Goal: Task Accomplishment & Management: Use online tool/utility

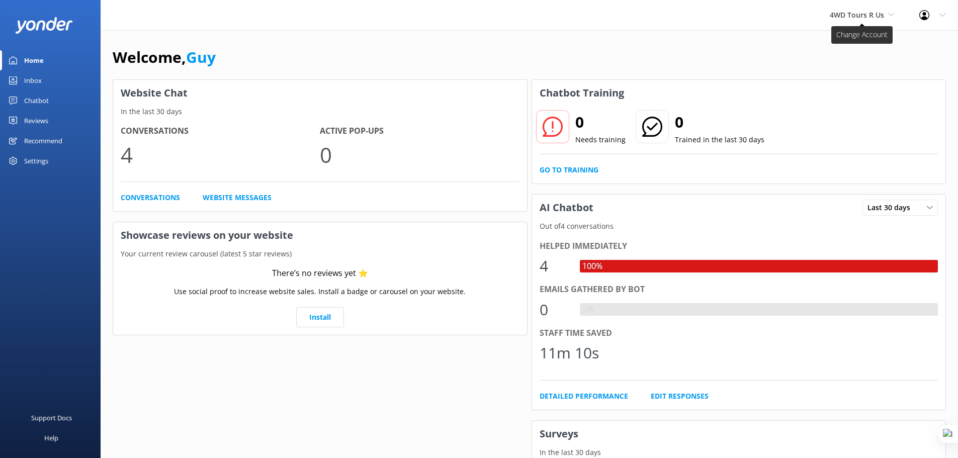
click at [865, 17] on span "4WD Tours R Us" at bounding box center [856, 15] width 54 height 10
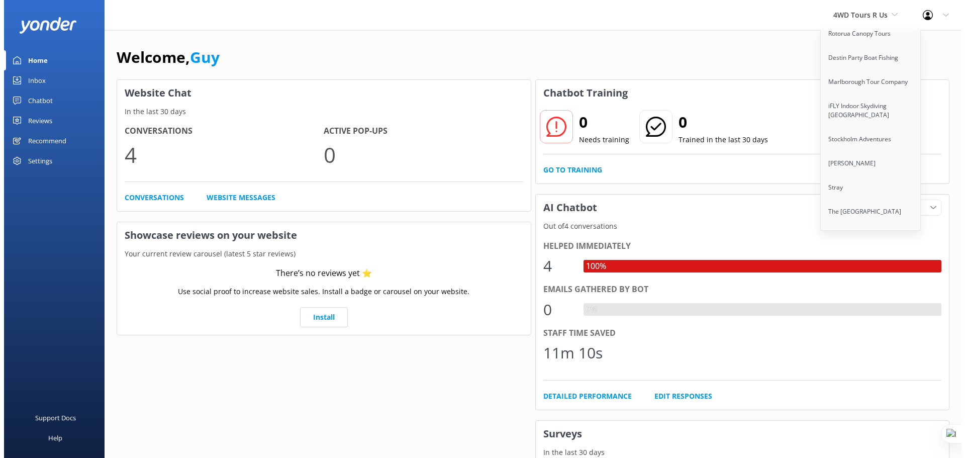
scroll to position [3342, 0]
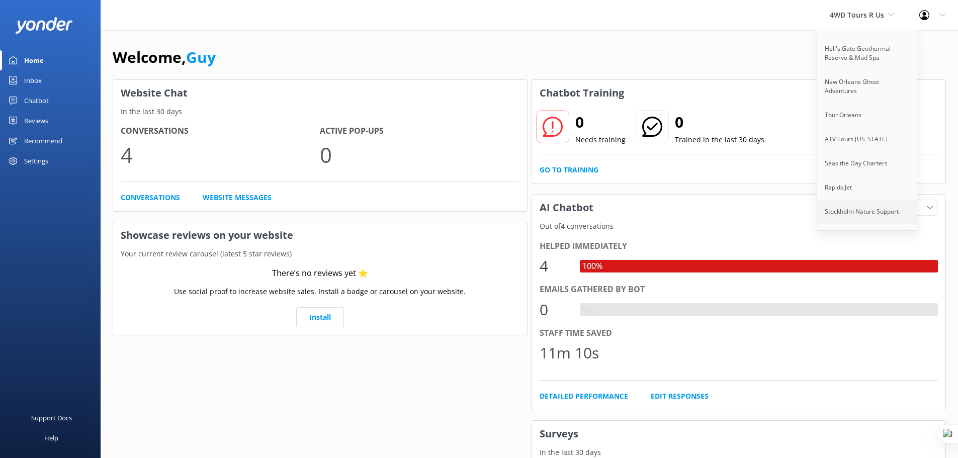
click at [853, 200] on link "Stockholm Nature Support" at bounding box center [867, 212] width 101 height 24
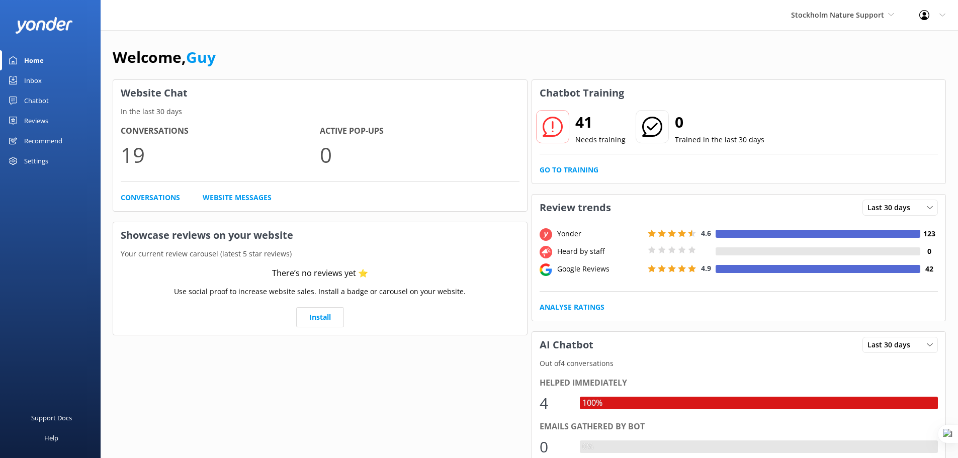
click at [43, 117] on div "Reviews" at bounding box center [36, 121] width 24 height 20
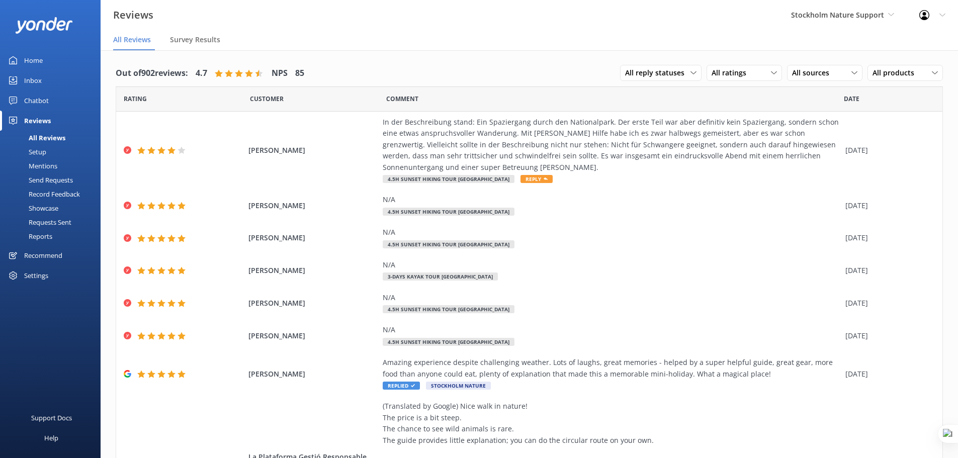
click at [47, 150] on link "Setup" at bounding box center [53, 152] width 95 height 14
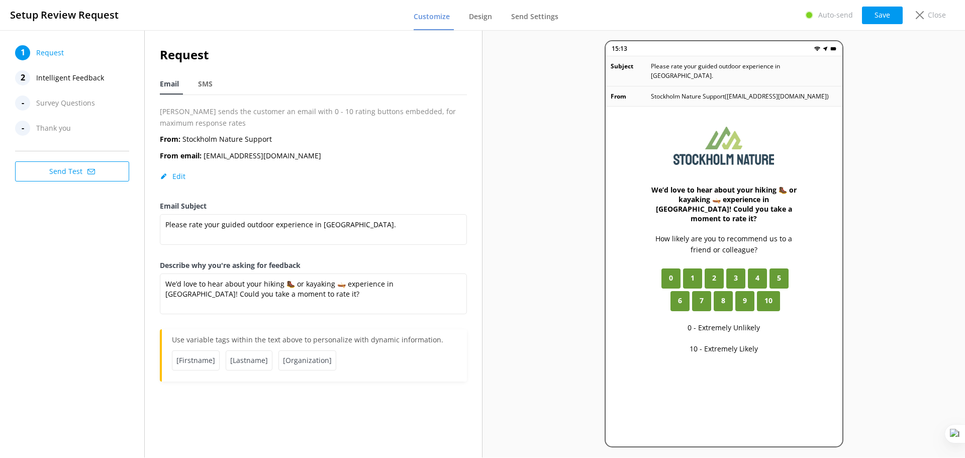
click at [71, 172] on button "Send Test" at bounding box center [72, 171] width 114 height 20
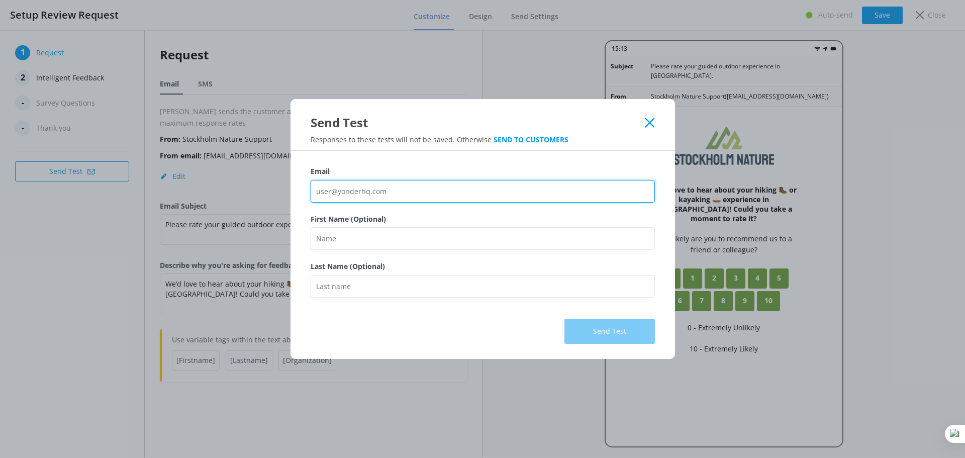
click at [380, 187] on input "Email" at bounding box center [483, 191] width 344 height 23
type input "[EMAIL_ADDRESS][DOMAIN_NAME]"
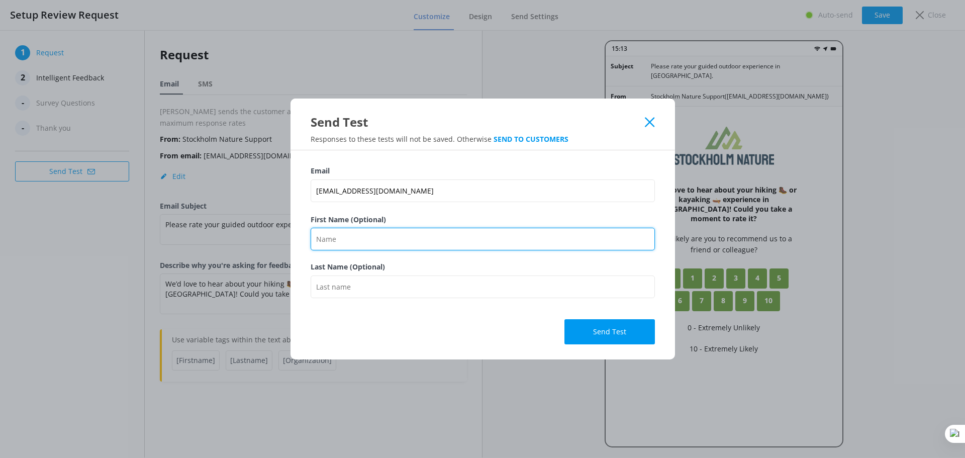
drag, startPoint x: 396, startPoint y: 241, endPoint x: 400, endPoint y: 245, distance: 6.1
click at [396, 241] on input "First Name (Optional)" at bounding box center [483, 239] width 344 height 23
type input "Guy"
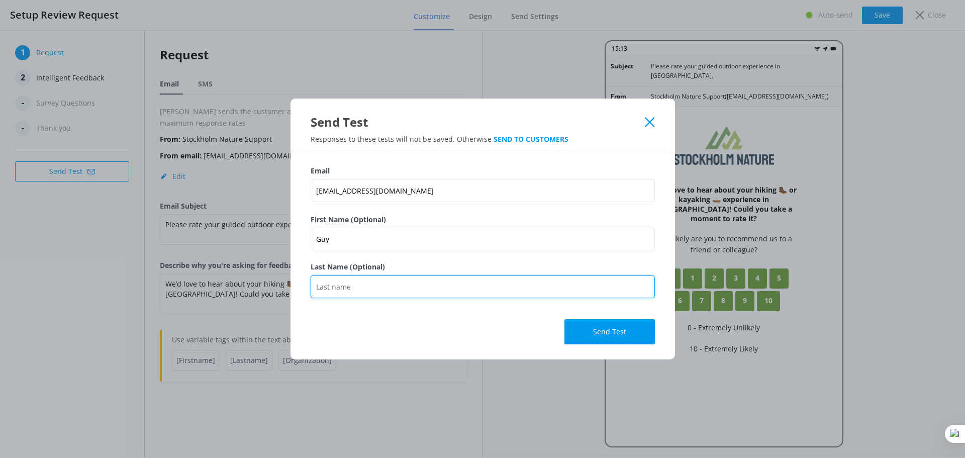
type input "Schwikkard"
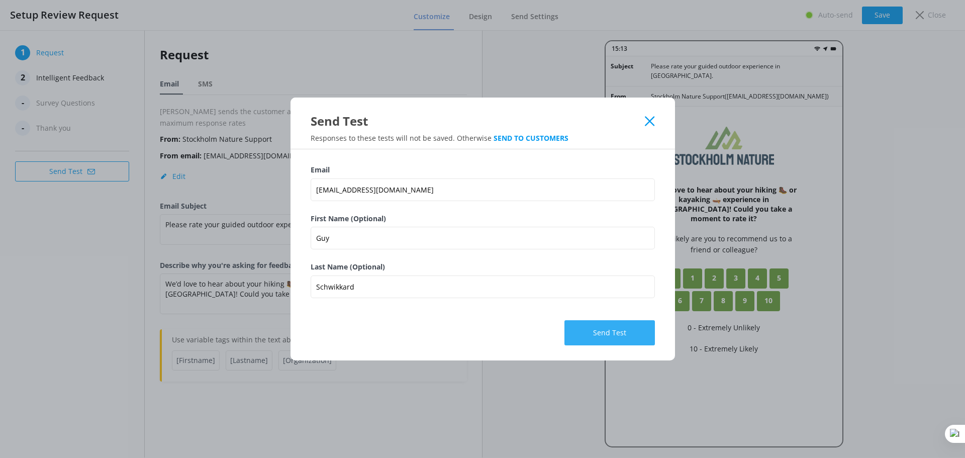
click at [601, 336] on button "Send Test" at bounding box center [610, 332] width 90 height 25
